Goal: Task Accomplishment & Management: Manage account settings

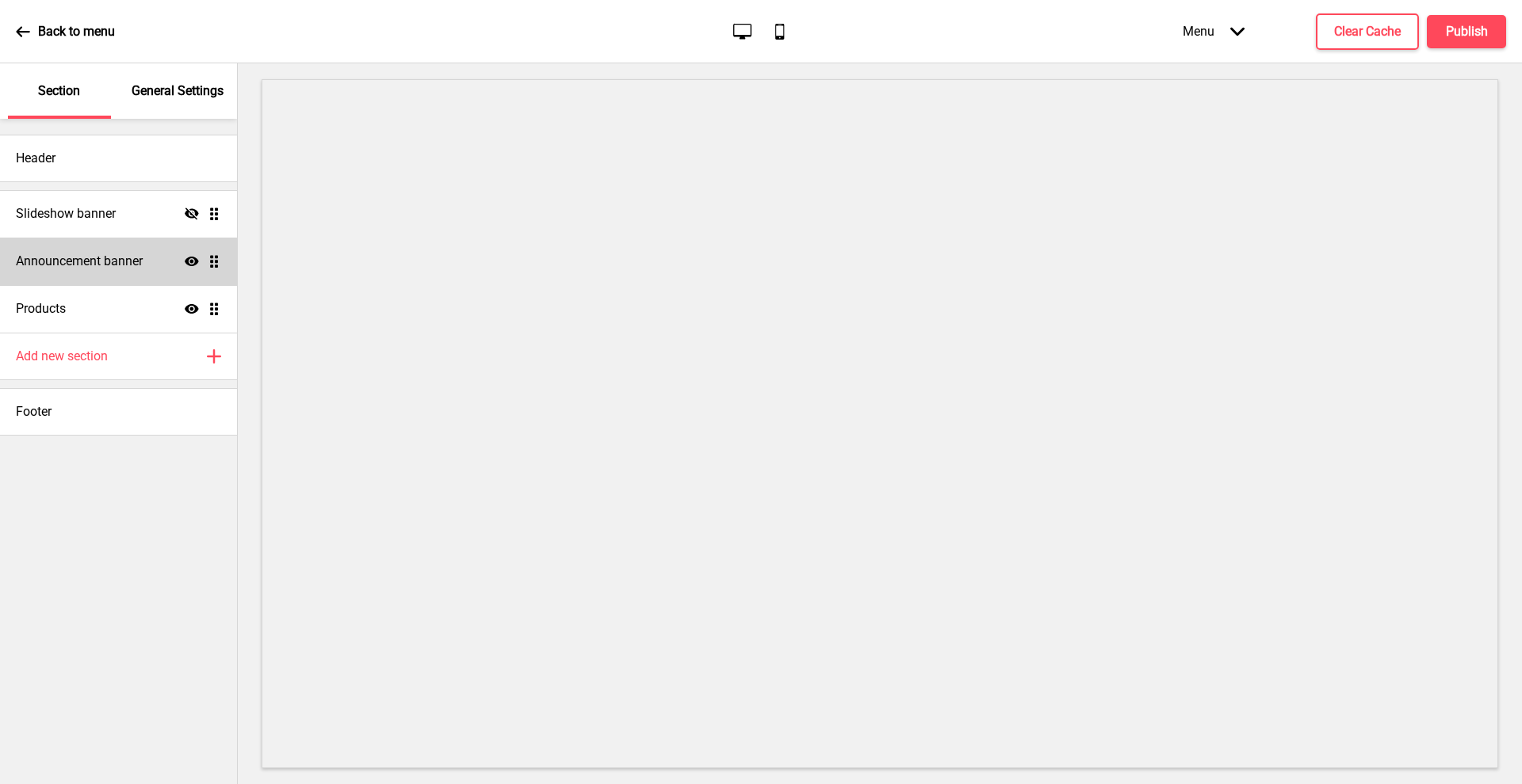
click at [99, 264] on h4 "Announcement banner" at bounding box center [79, 262] width 127 height 18
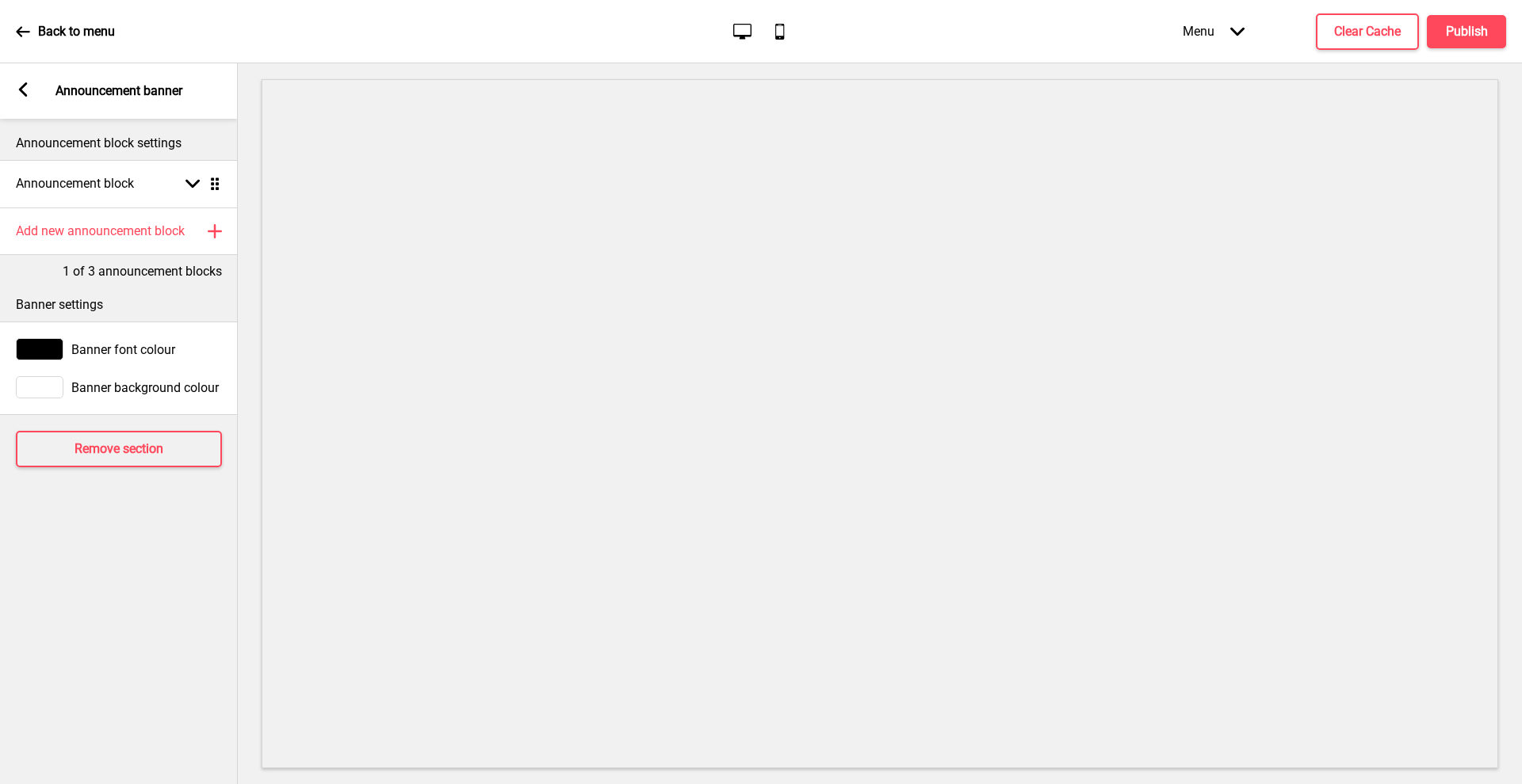
click at [28, 93] on rect at bounding box center [22, 89] width 15 height 15
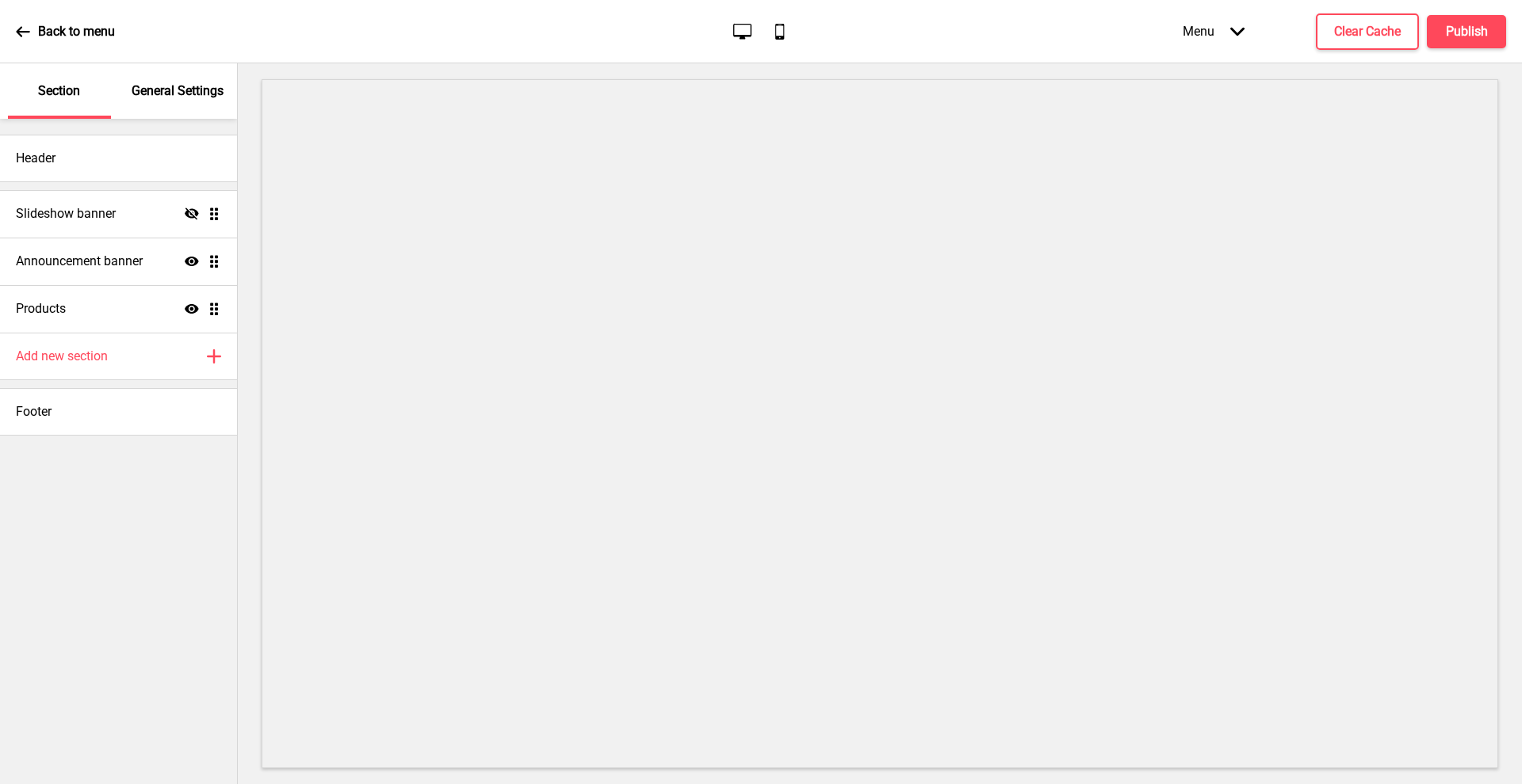
click at [44, 17] on div "Back to menu" at bounding box center [64, 32] width 99 height 43
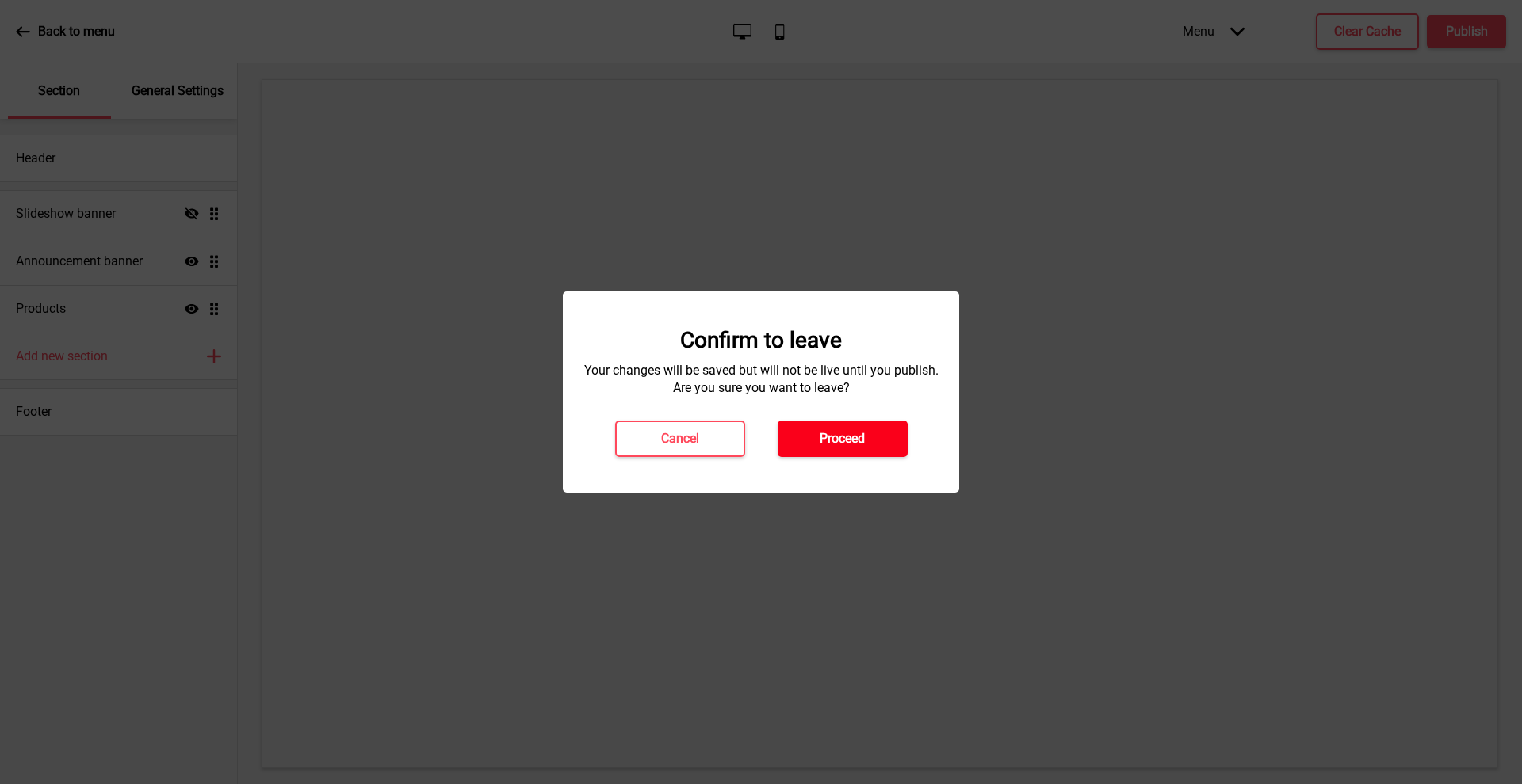
click at [847, 439] on h4 "Proceed" at bounding box center [842, 439] width 45 height 18
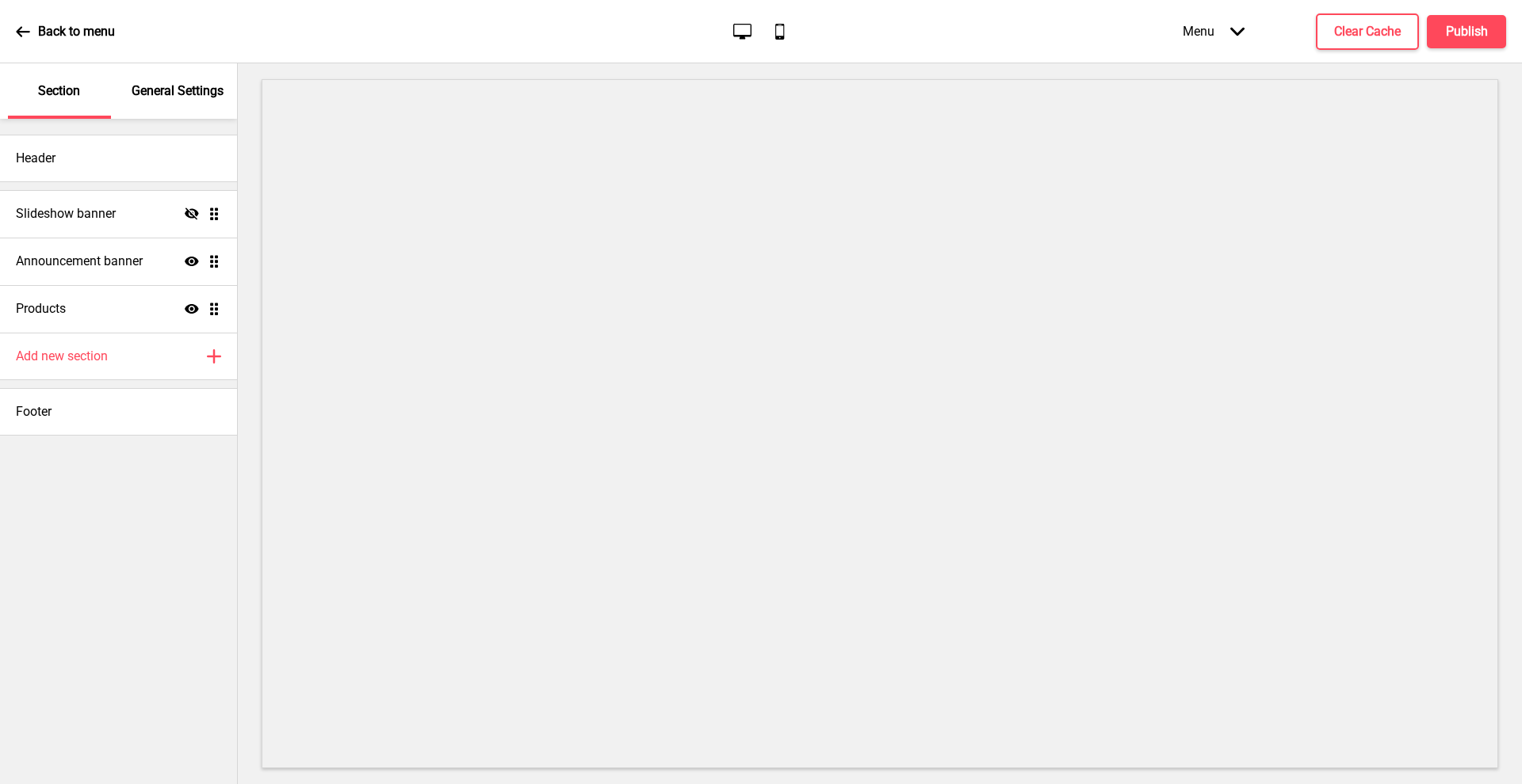
click at [74, 33] on p "Back to menu" at bounding box center [76, 32] width 77 height 18
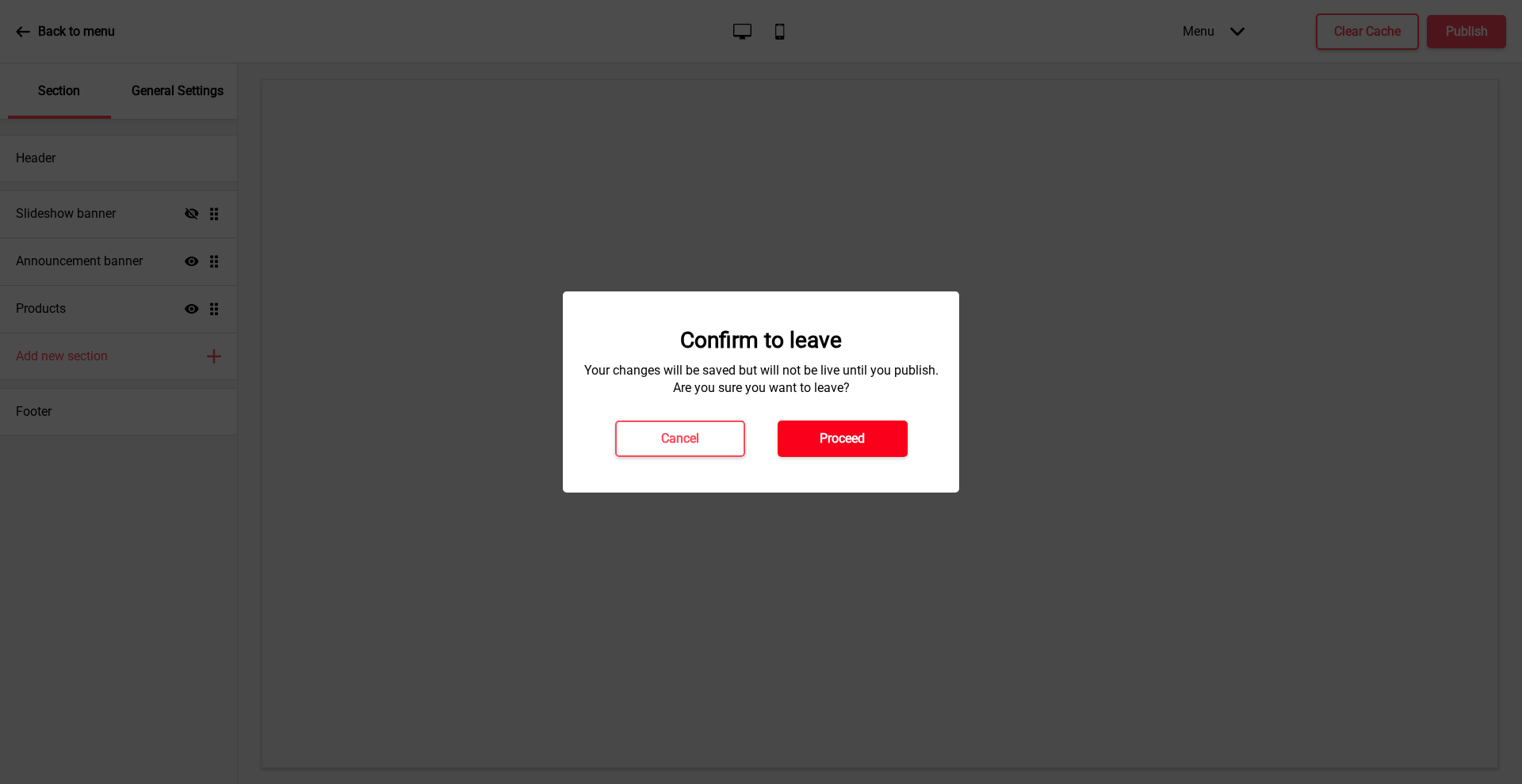
click at [852, 428] on button "Proceed" at bounding box center [842, 438] width 130 height 36
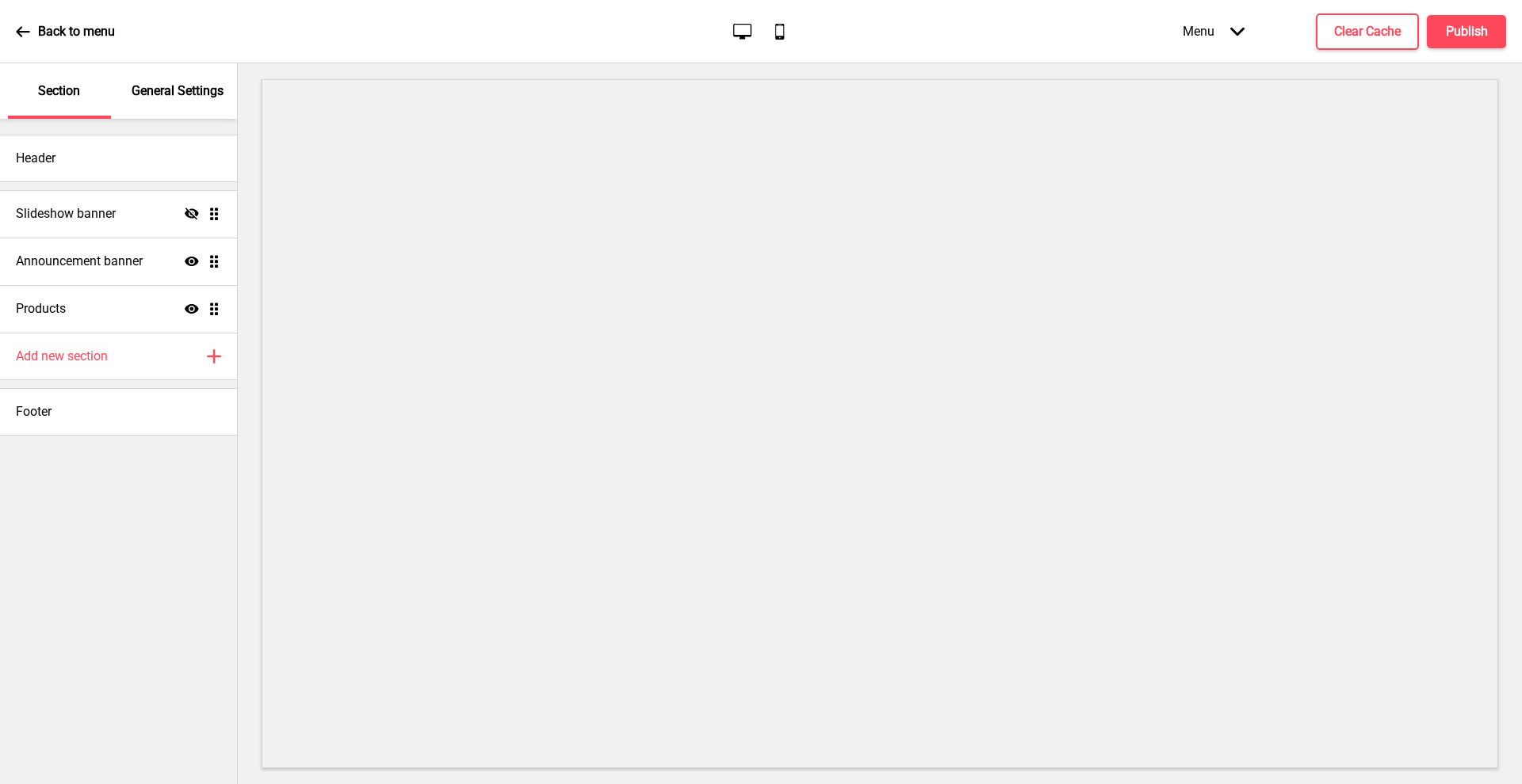
click at [61, 27] on p "Back to menu" at bounding box center [76, 32] width 77 height 18
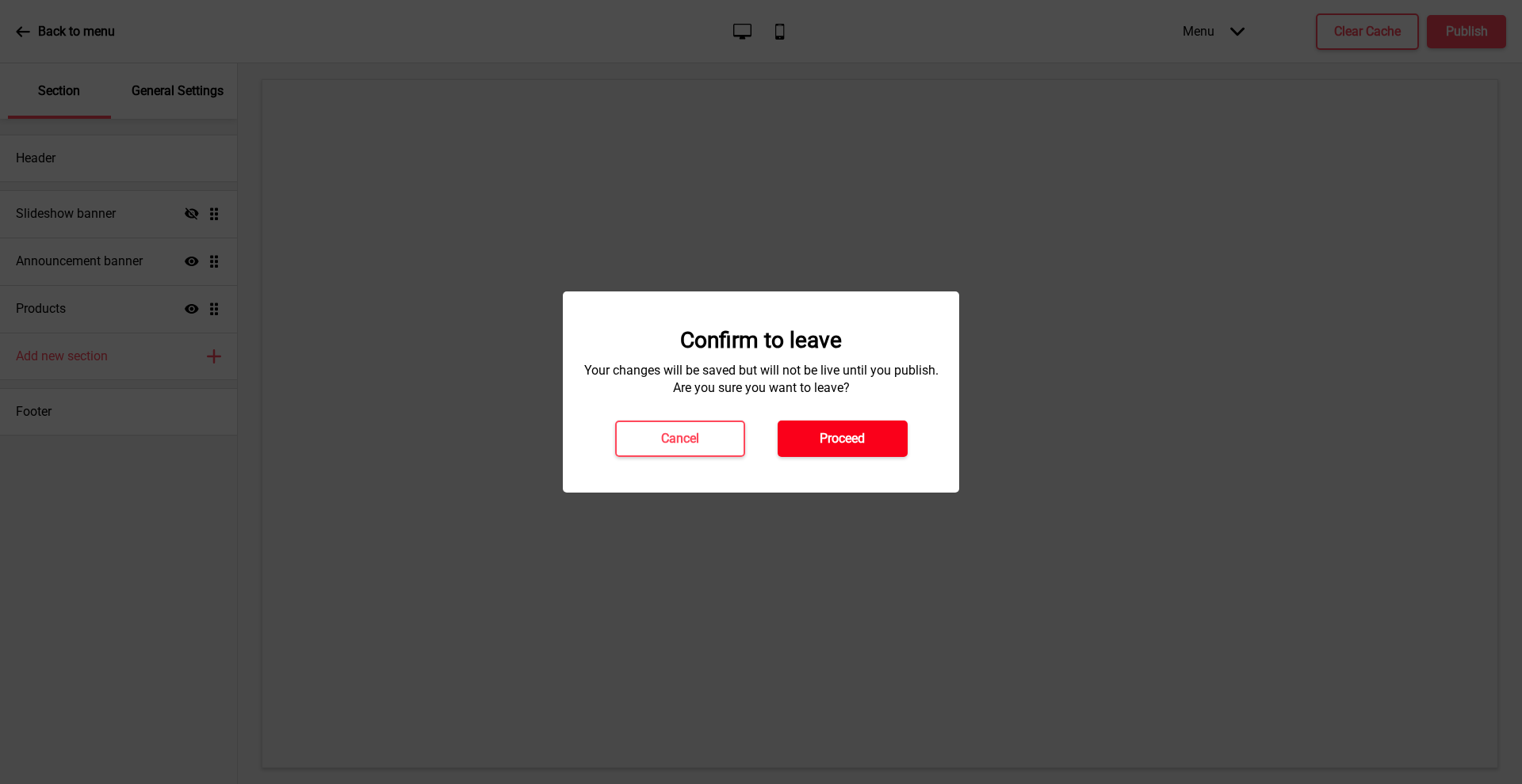
click at [840, 431] on h4 "Proceed" at bounding box center [842, 439] width 45 height 18
